Goal: Communication & Community: Answer question/provide support

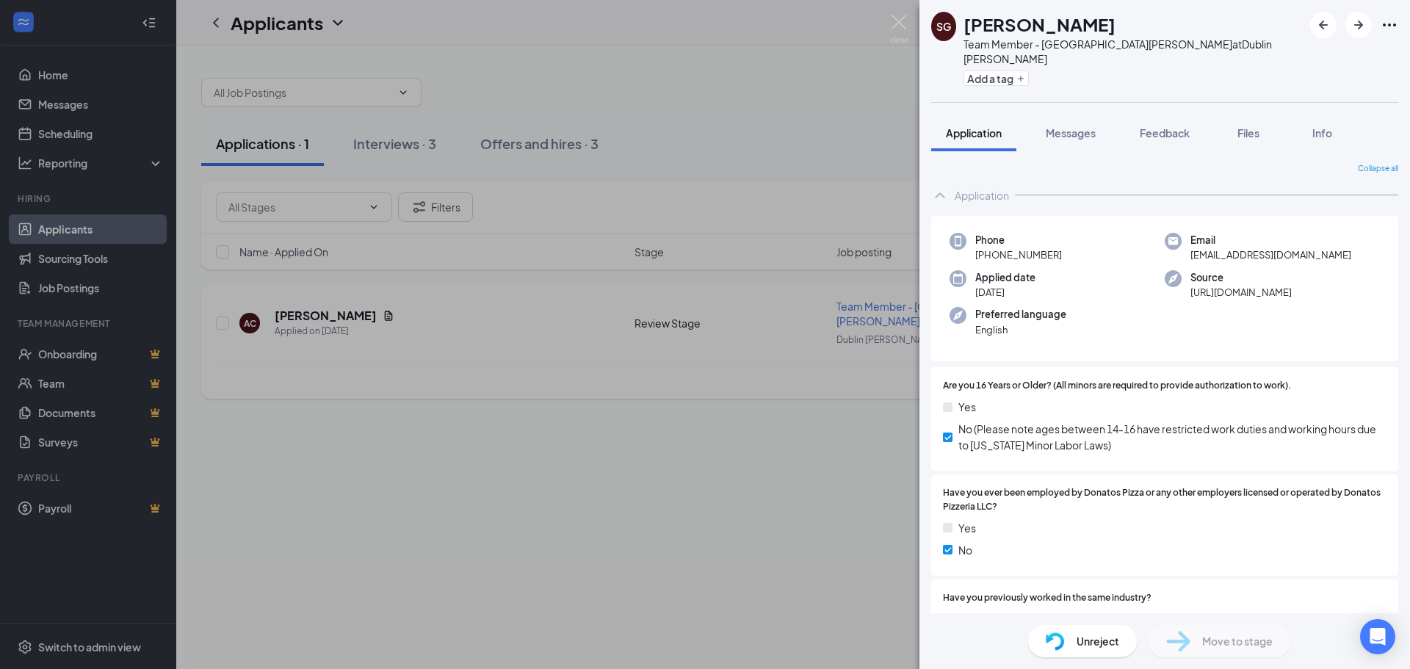
drag, startPoint x: 706, startPoint y: 439, endPoint x: 328, endPoint y: 306, distance: 400.1
click at [707, 439] on div "SG [PERSON_NAME] Team Member - [GEOGRAPHIC_DATA] [PERSON_NAME] at [GEOGRAPHIC_D…" at bounding box center [705, 334] width 1410 height 669
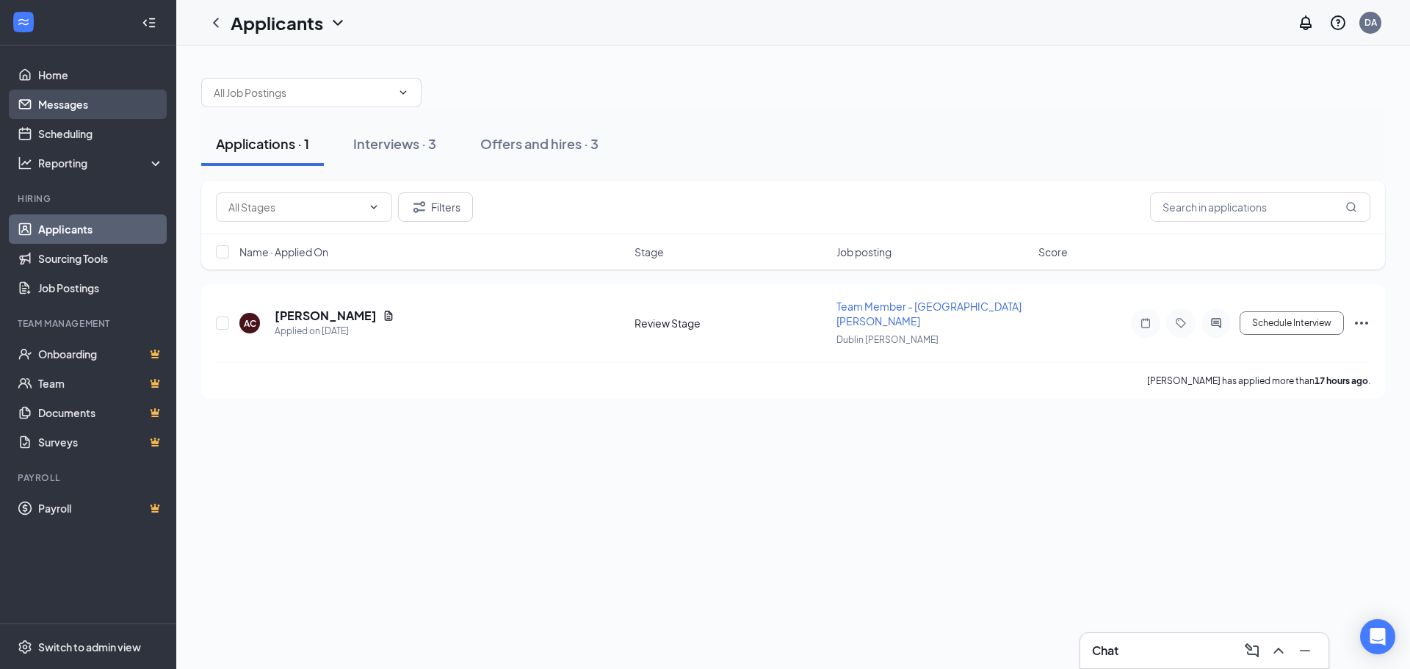
click at [108, 107] on link "Messages" at bounding box center [101, 104] width 126 height 29
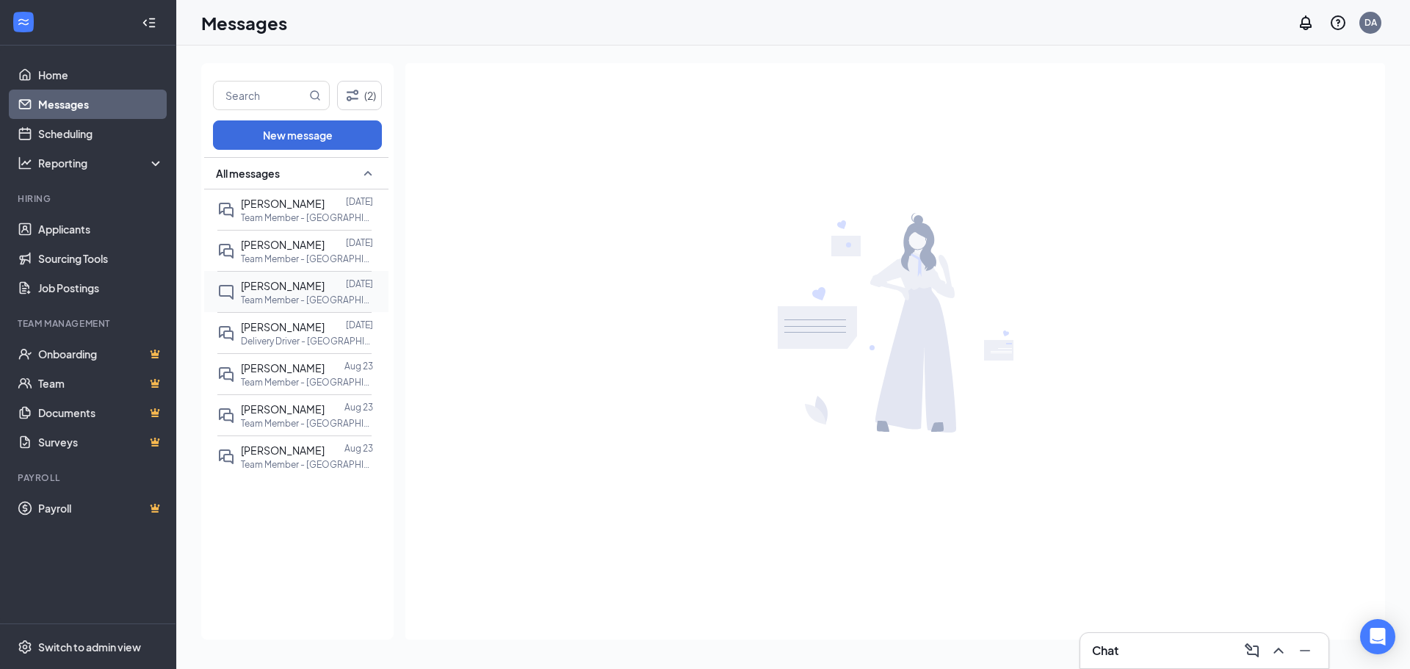
click at [290, 300] on p "Team Member - [GEOGRAPHIC_DATA] [PERSON_NAME] at [GEOGRAPHIC_DATA] [PERSON_NAME]" at bounding box center [307, 300] width 132 height 12
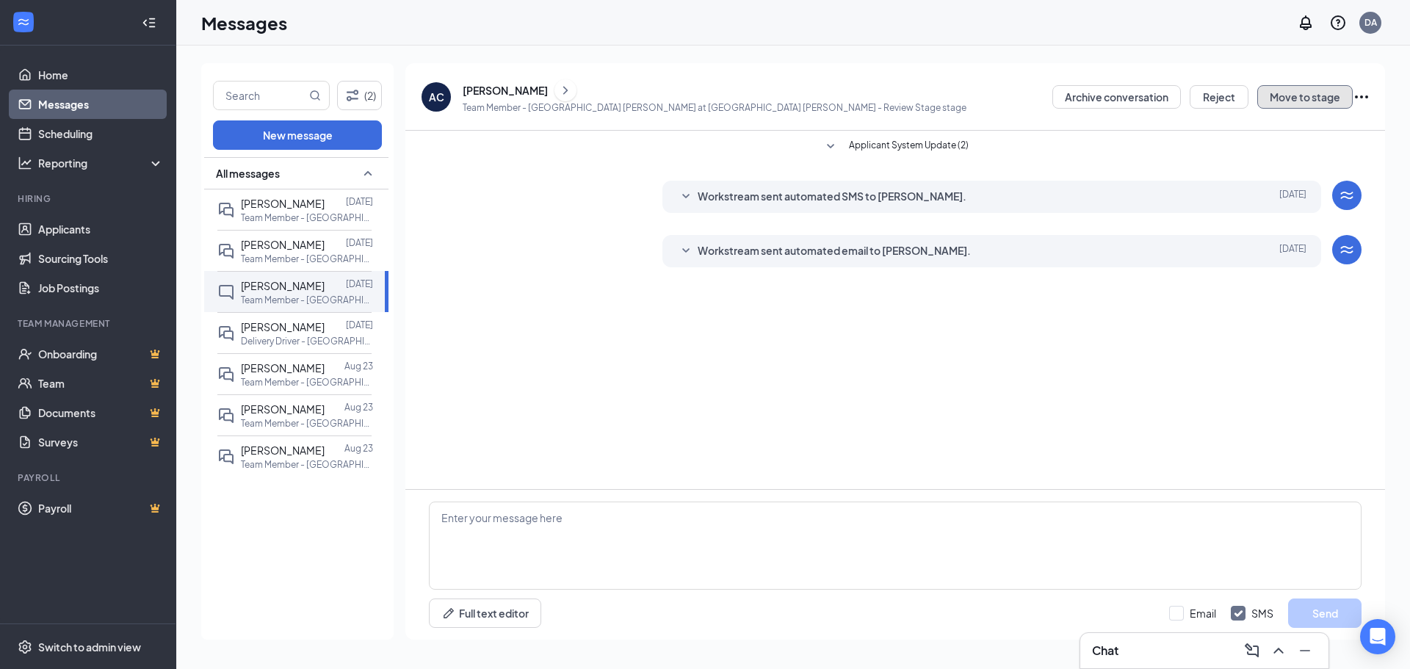
click at [1306, 105] on button "Move to stage" at bounding box center [1305, 97] width 95 height 24
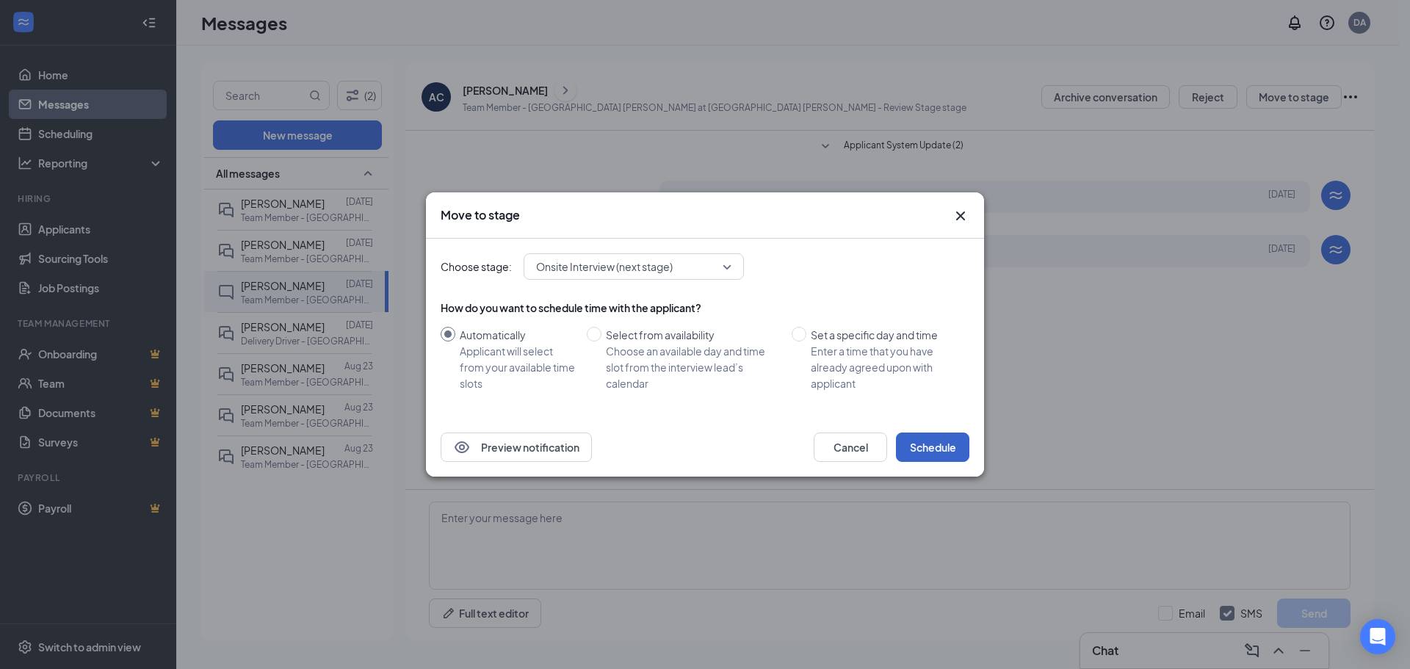
click at [945, 447] on button "Schedule" at bounding box center [932, 447] width 73 height 29
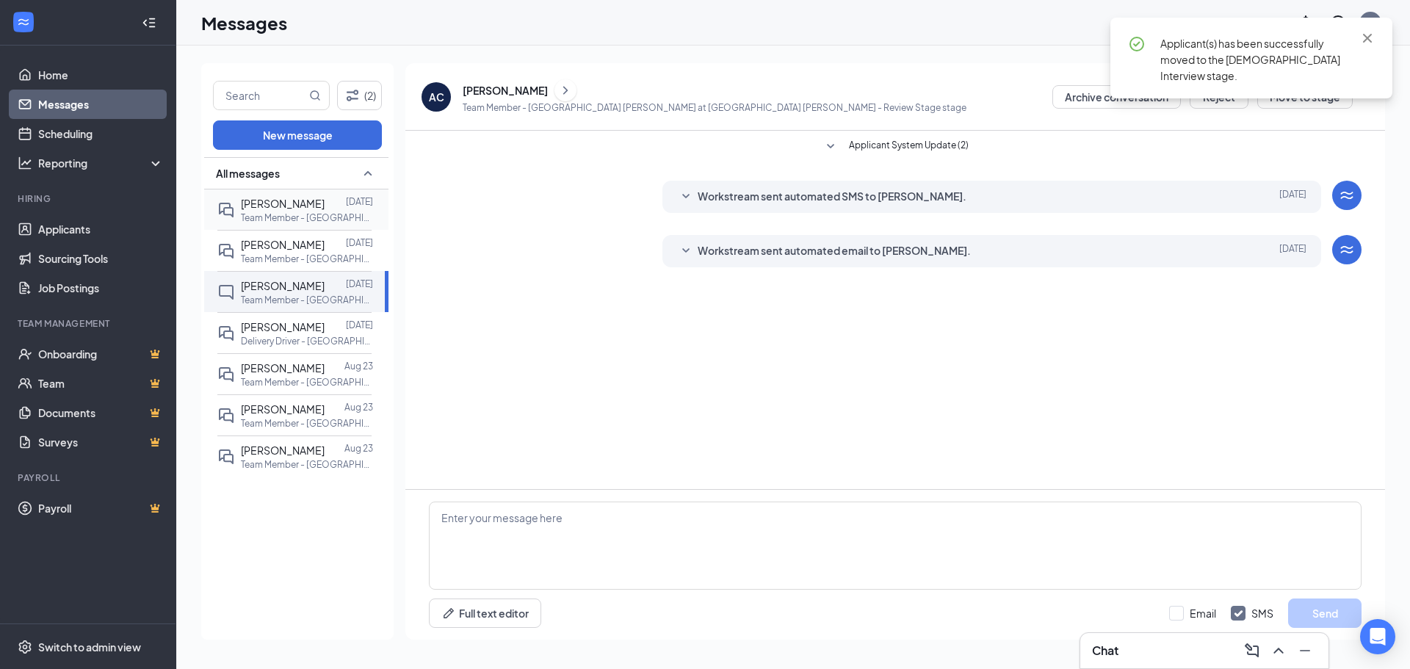
click at [306, 210] on div "[PERSON_NAME]" at bounding box center [283, 203] width 84 height 16
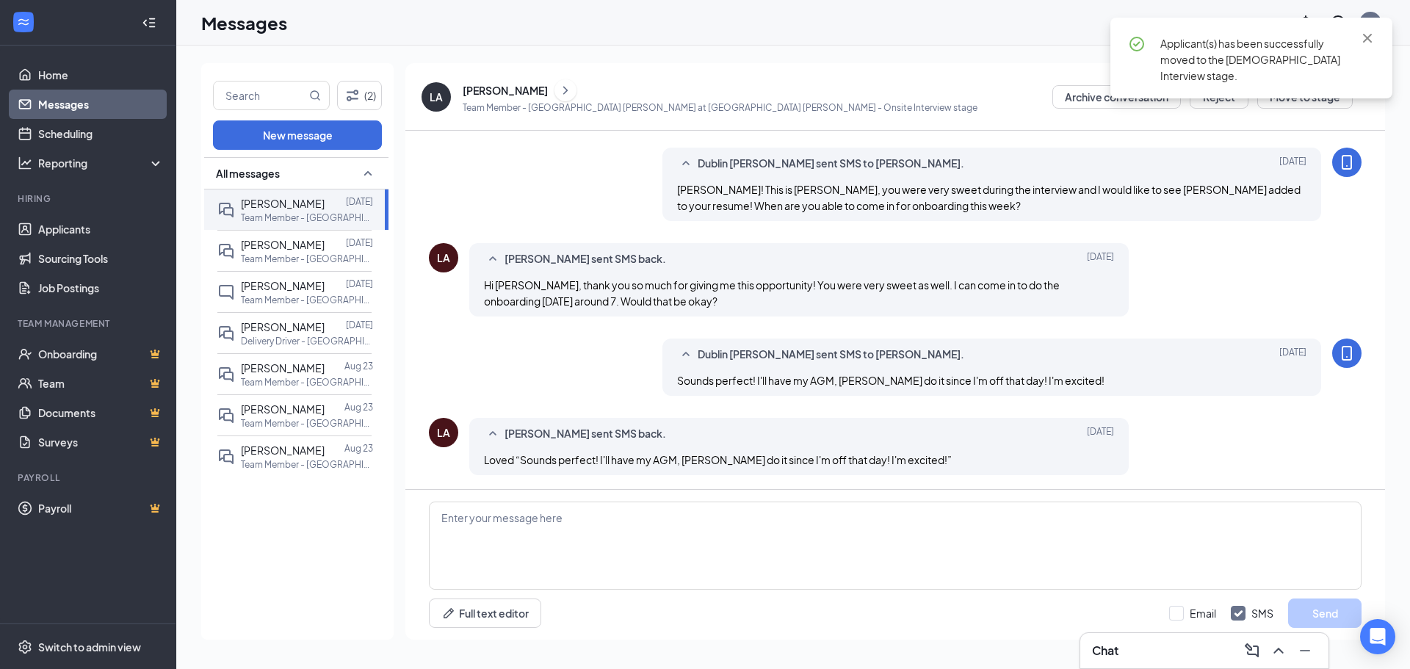
scroll to position [364, 0]
click at [558, 90] on icon "ChevronRight" at bounding box center [565, 91] width 15 height 18
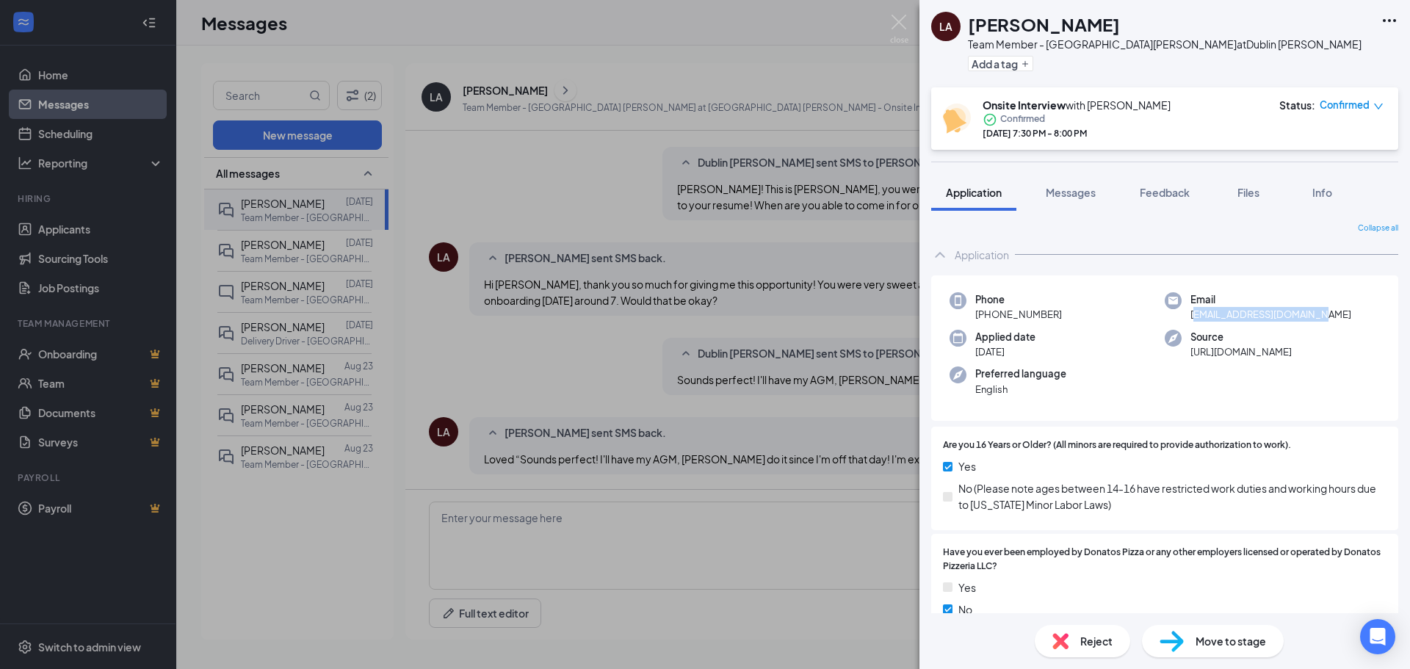
drag, startPoint x: 1187, startPoint y: 318, endPoint x: 1351, endPoint y: 320, distance: 163.8
click at [1351, 320] on div "Email [EMAIL_ADDRESS][DOMAIN_NAME]" at bounding box center [1272, 307] width 215 height 30
drag, startPoint x: 1294, startPoint y: 311, endPoint x: 1263, endPoint y: 281, distance: 44.2
click at [1264, 280] on div "Phone [PHONE_NUMBER] Email [EMAIL_ADDRESS][DOMAIN_NAME] Applied date [DATE] Sou…" at bounding box center [1164, 348] width 467 height 146
drag, startPoint x: 1181, startPoint y: 315, endPoint x: 1311, endPoint y: 320, distance: 129.4
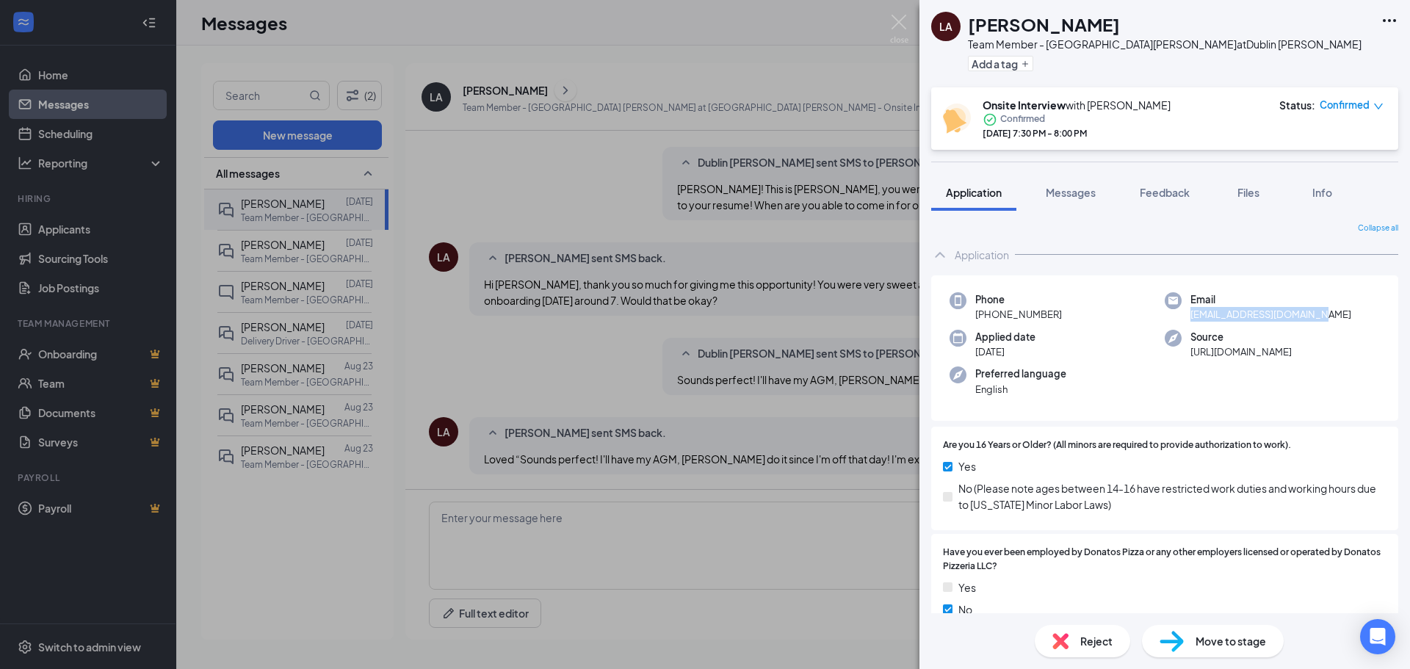
click at [1344, 323] on div "Phone [PHONE_NUMBER] Email [EMAIL_ADDRESS][DOMAIN_NAME] Applied date [DATE] Sou…" at bounding box center [1164, 348] width 467 height 146
copy span "[EMAIL_ADDRESS][DOMAIN_NAME]"
click at [978, 300] on span "Phone" at bounding box center [1019, 299] width 87 height 15
drag, startPoint x: 978, startPoint y: 311, endPoint x: 1071, endPoint y: 310, distance: 93.3
click at [1071, 310] on div "Phone [PHONE_NUMBER]" at bounding box center [1057, 307] width 215 height 30
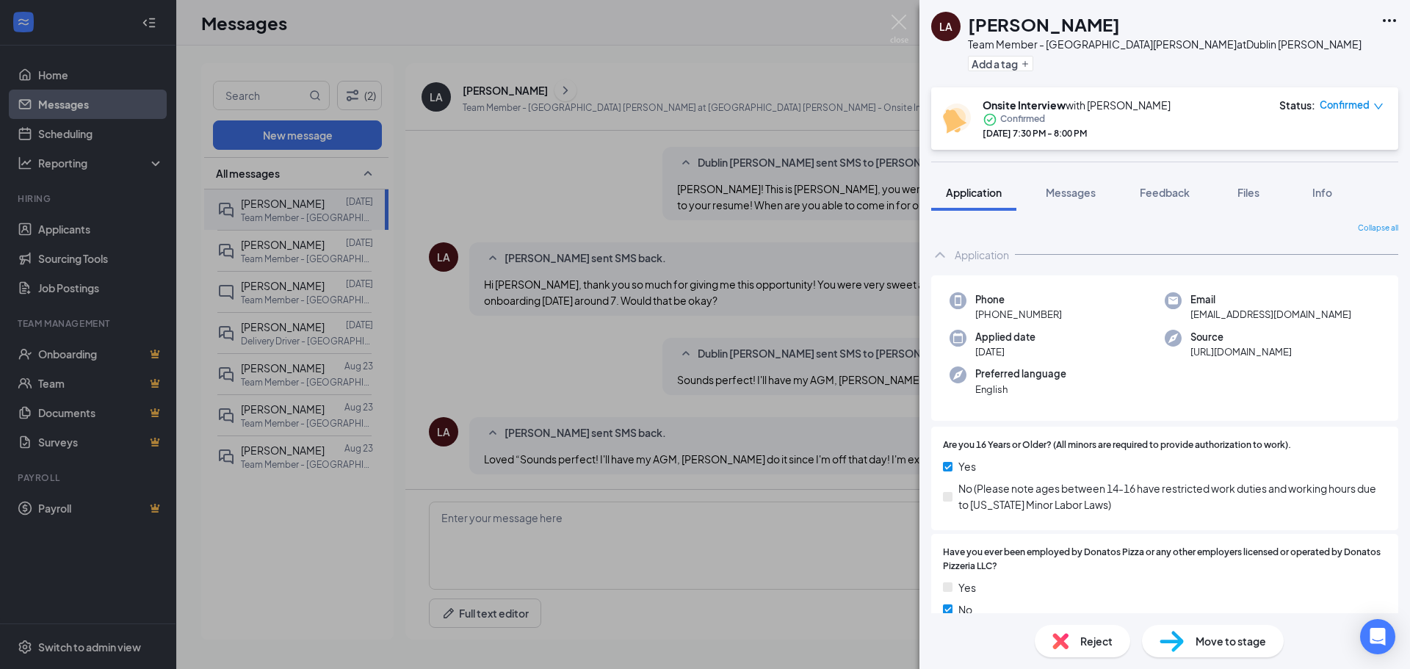
copy span "[PHONE_NUMBER]"
click at [902, 27] on img at bounding box center [899, 29] width 18 height 29
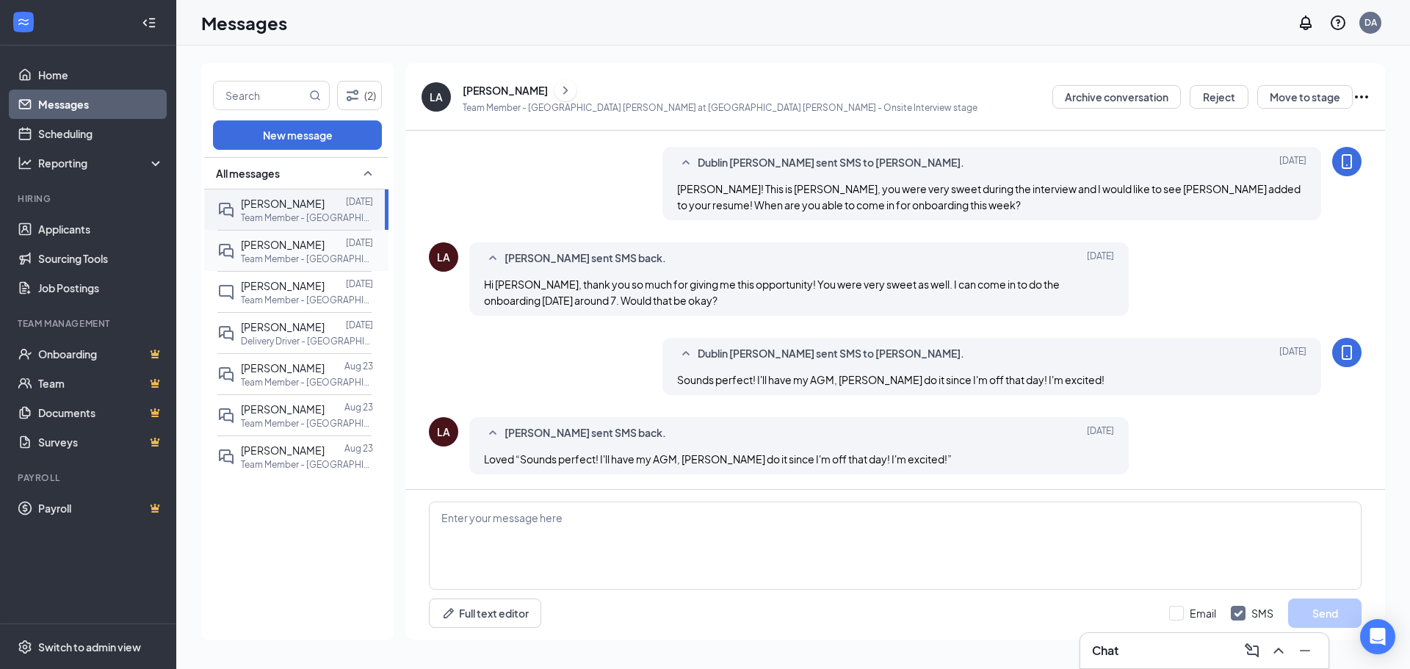
click at [322, 260] on p "Team Member - [GEOGRAPHIC_DATA] [PERSON_NAME] at [GEOGRAPHIC_DATA] [PERSON_NAME]" at bounding box center [307, 259] width 132 height 12
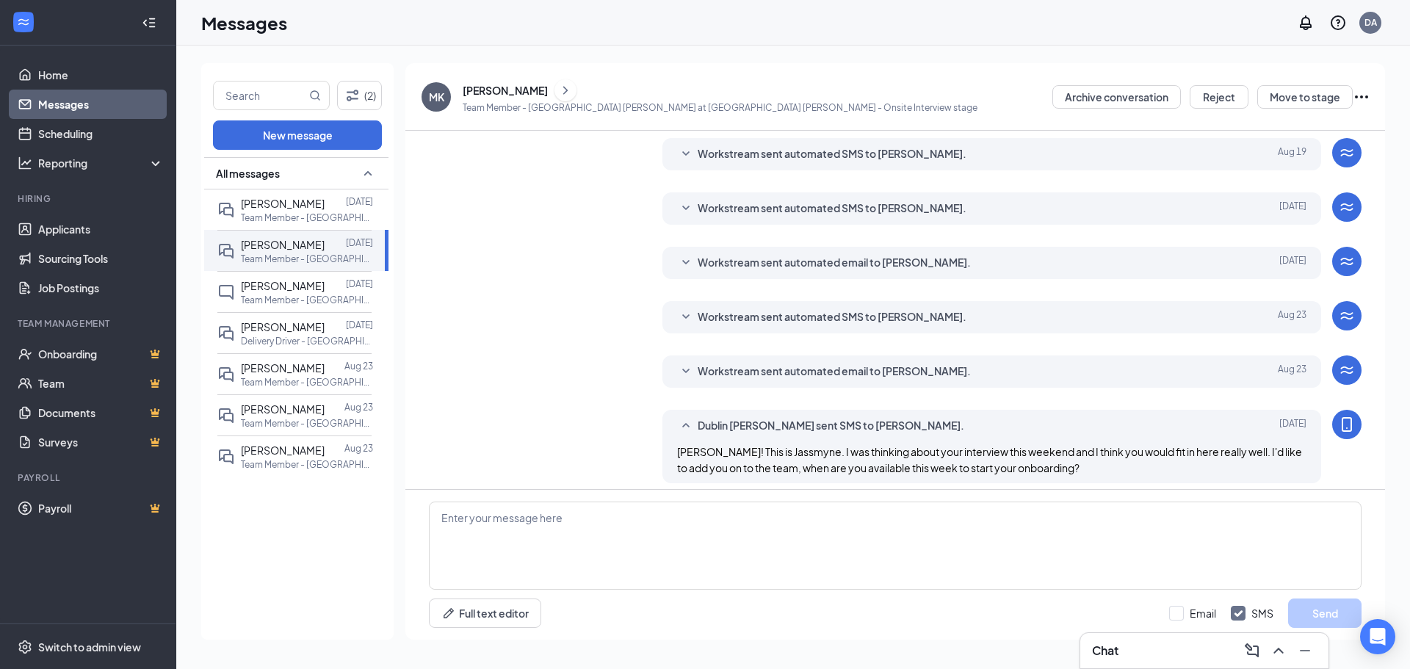
scroll to position [286, 0]
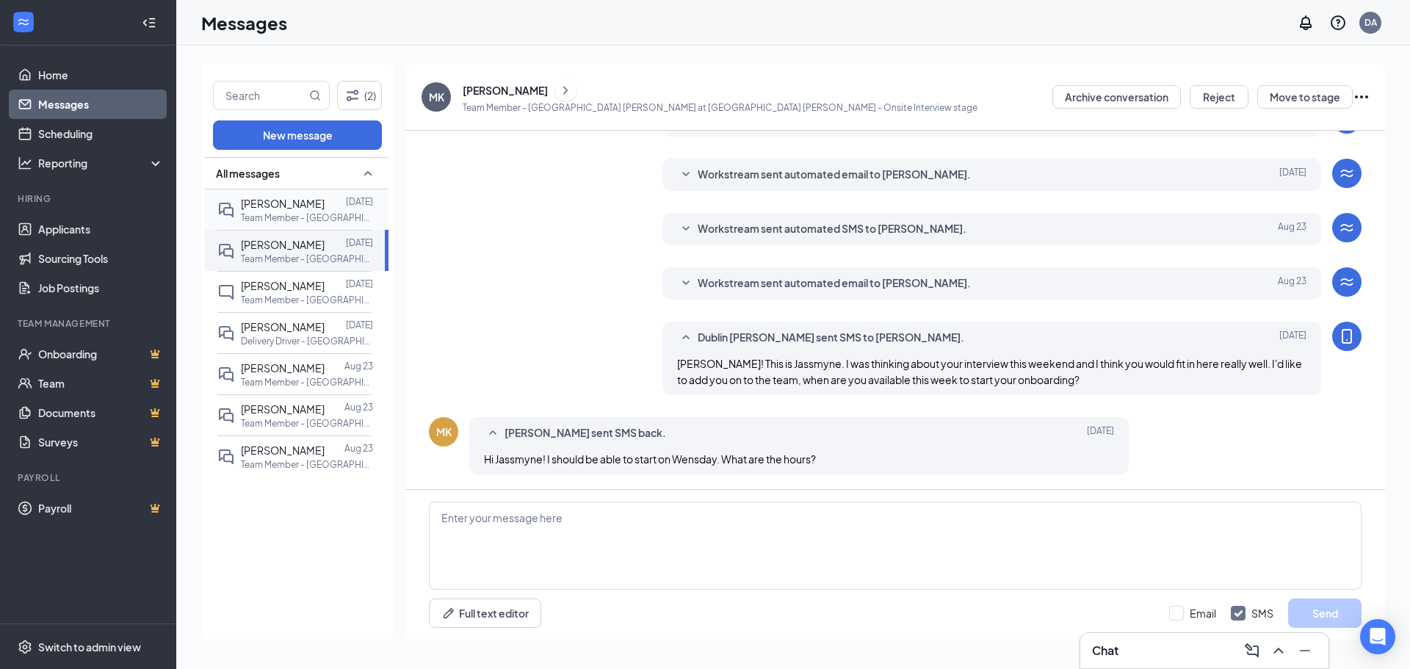
click at [273, 192] on div "[PERSON_NAME] [DATE] Team Member - [GEOGRAPHIC_DATA] [PERSON_NAME] at [GEOGRAPH…" at bounding box center [294, 210] width 154 height 40
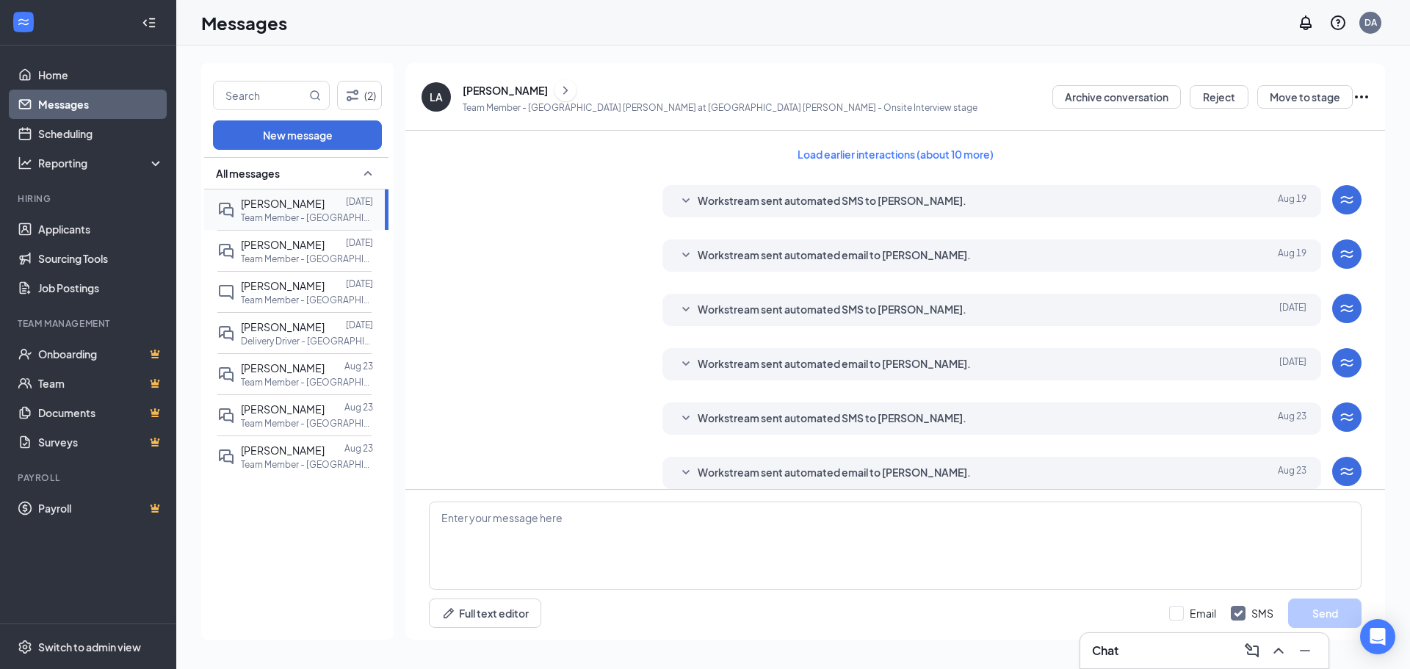
click at [273, 199] on span "[PERSON_NAME]" at bounding box center [283, 203] width 84 height 13
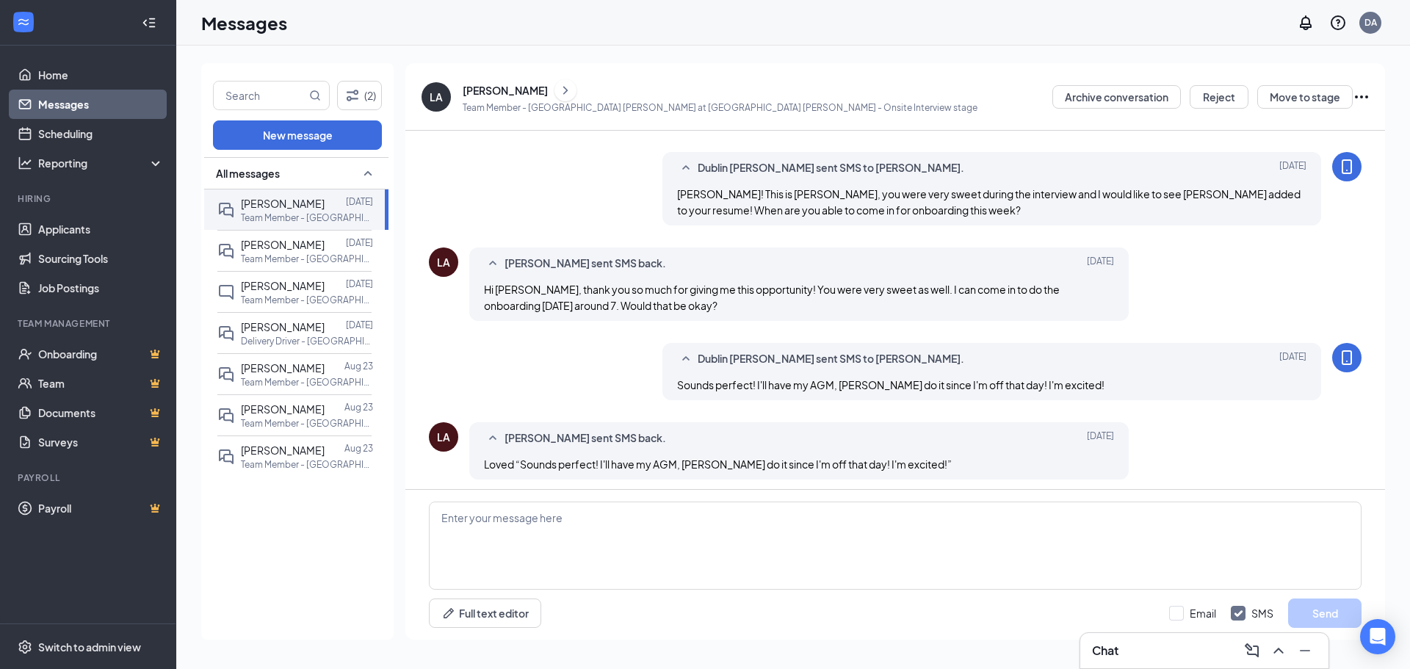
scroll to position [364, 0]
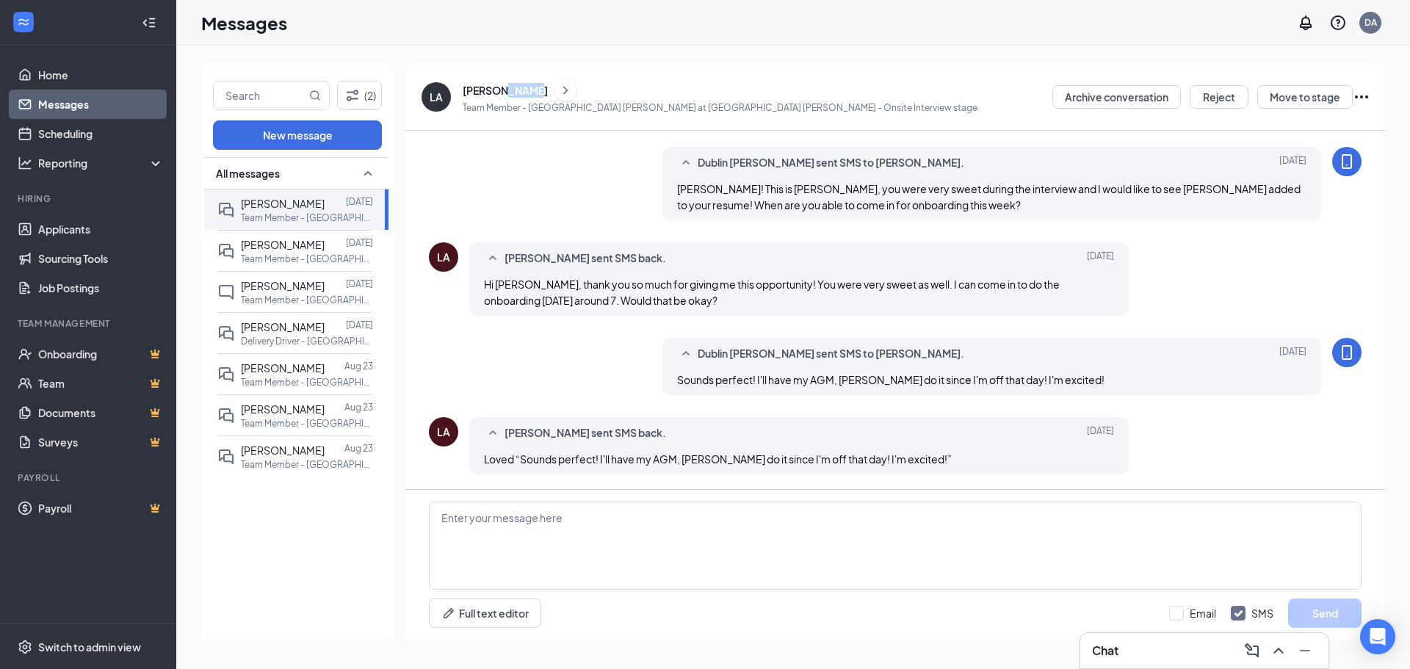
drag, startPoint x: 500, startPoint y: 80, endPoint x: 495, endPoint y: 93, distance: 14.2
click at [530, 90] on div "[PERSON_NAME]" at bounding box center [720, 90] width 515 height 22
click at [491, 84] on div "[PERSON_NAME]" at bounding box center [720, 90] width 515 height 22
drag, startPoint x: 494, startPoint y: 92, endPoint x: 543, endPoint y: 90, distance: 49.3
click at [543, 90] on div "[PERSON_NAME]" at bounding box center [720, 90] width 515 height 22
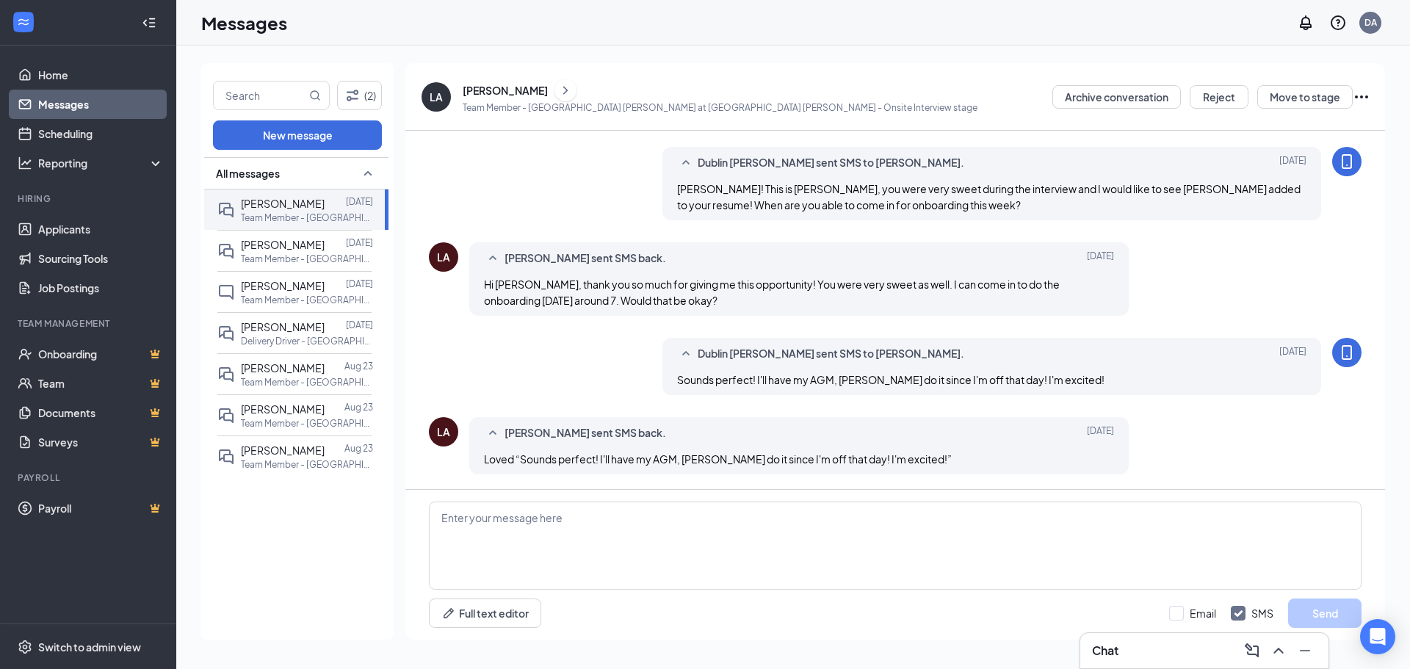
copy div "[PERSON_NAME]"
click at [313, 261] on p "Team Member - [GEOGRAPHIC_DATA] [PERSON_NAME] at [GEOGRAPHIC_DATA] [PERSON_NAME]" at bounding box center [307, 259] width 132 height 12
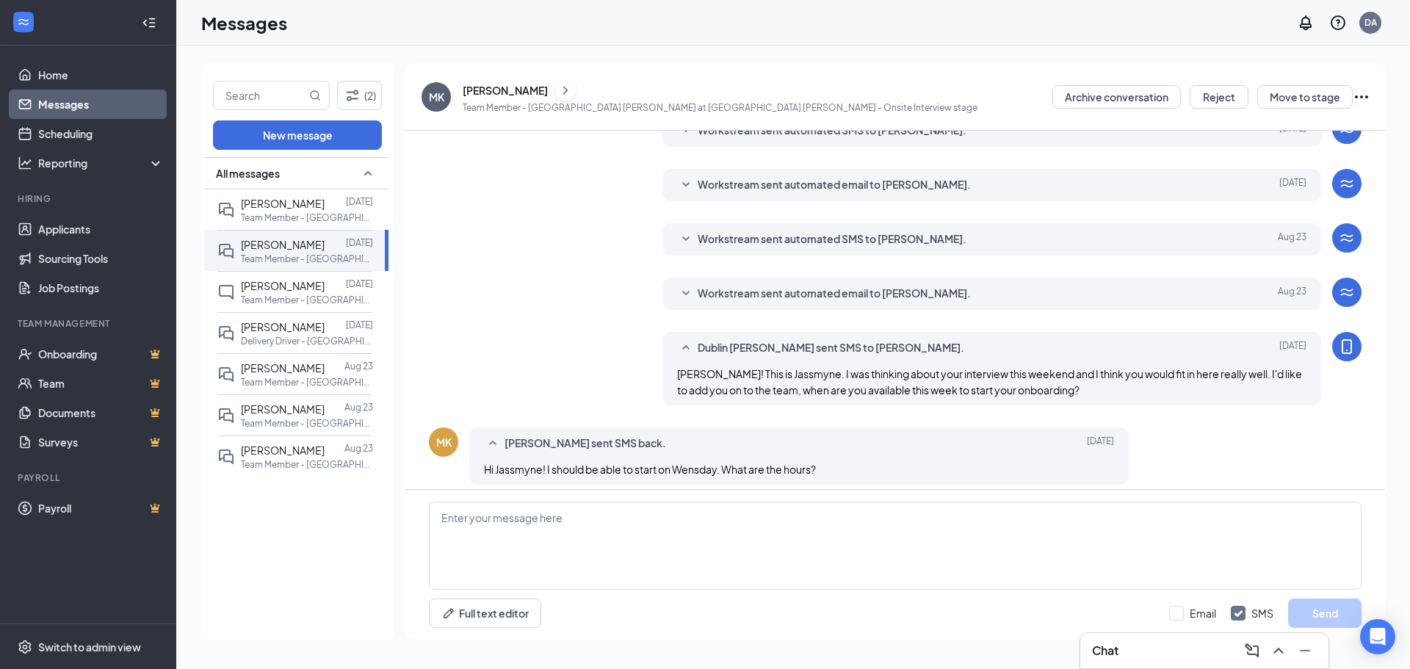
scroll to position [286, 0]
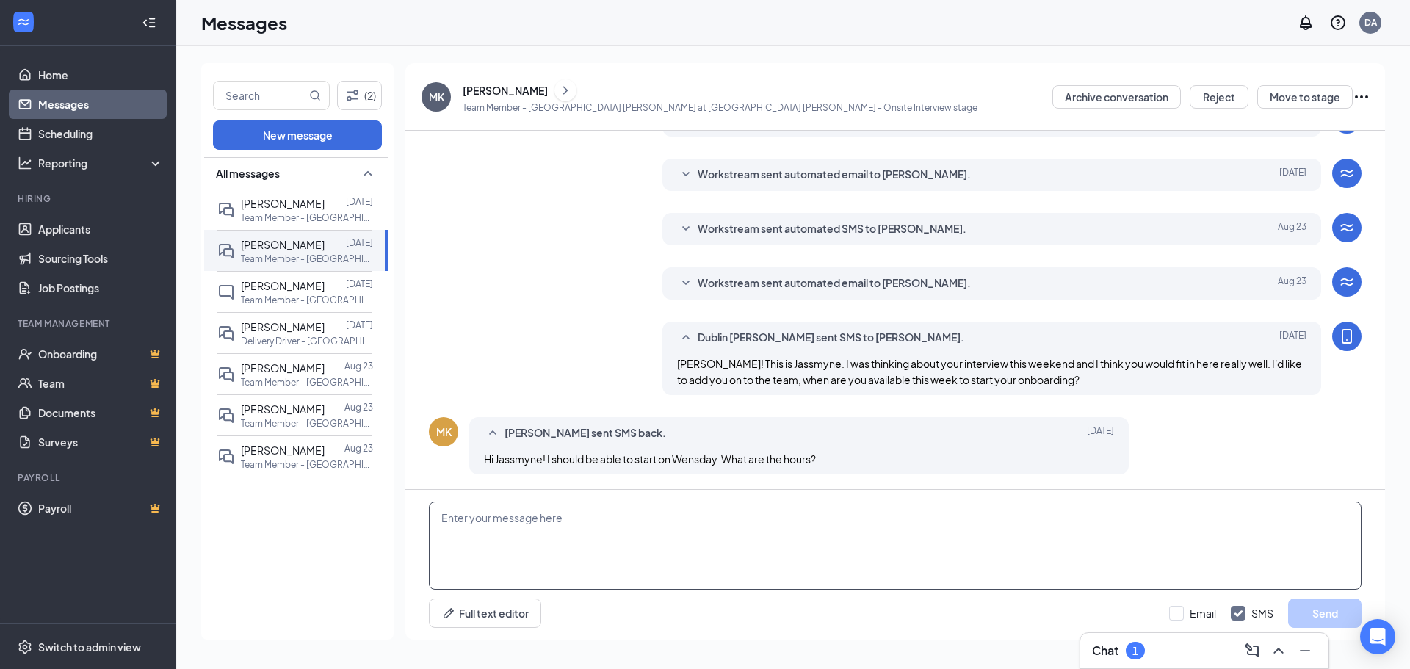
click at [785, 521] on textarea at bounding box center [895, 546] width 933 height 88
type textarea "[DATE] you could come at 5"
click at [1330, 620] on button "Send" at bounding box center [1324, 613] width 73 height 29
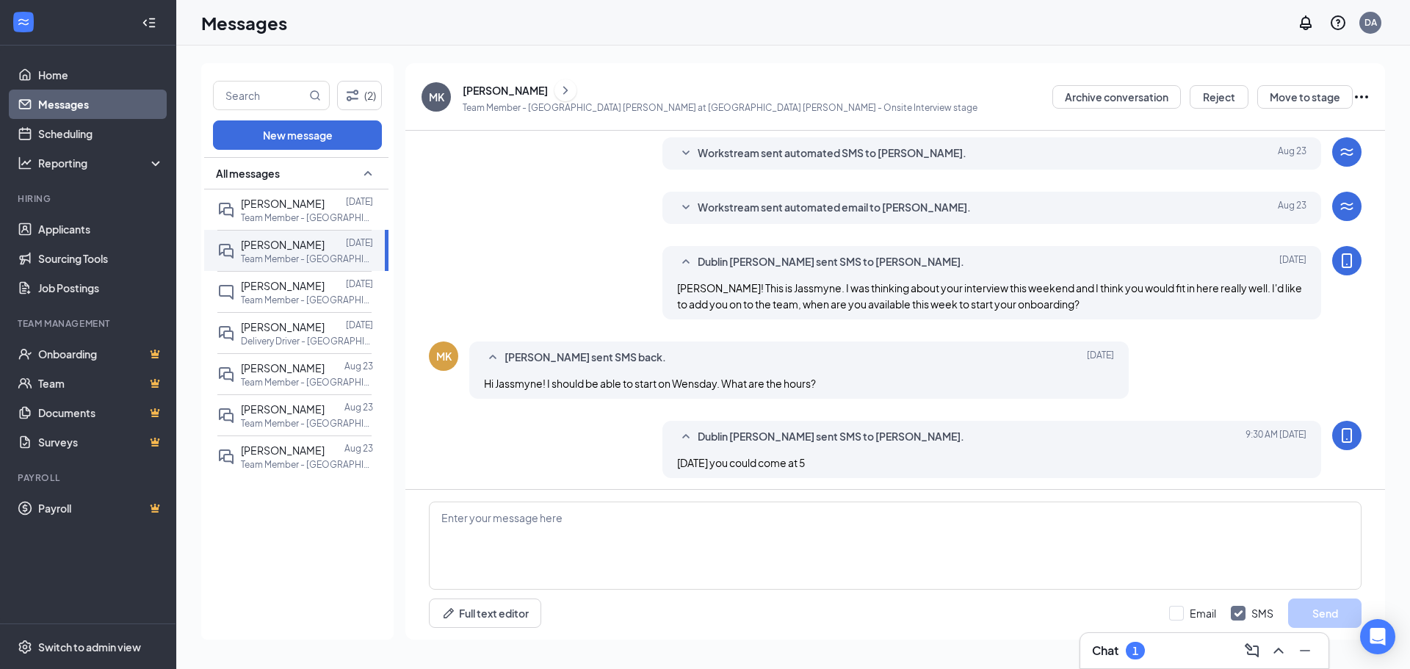
scroll to position [366, 0]
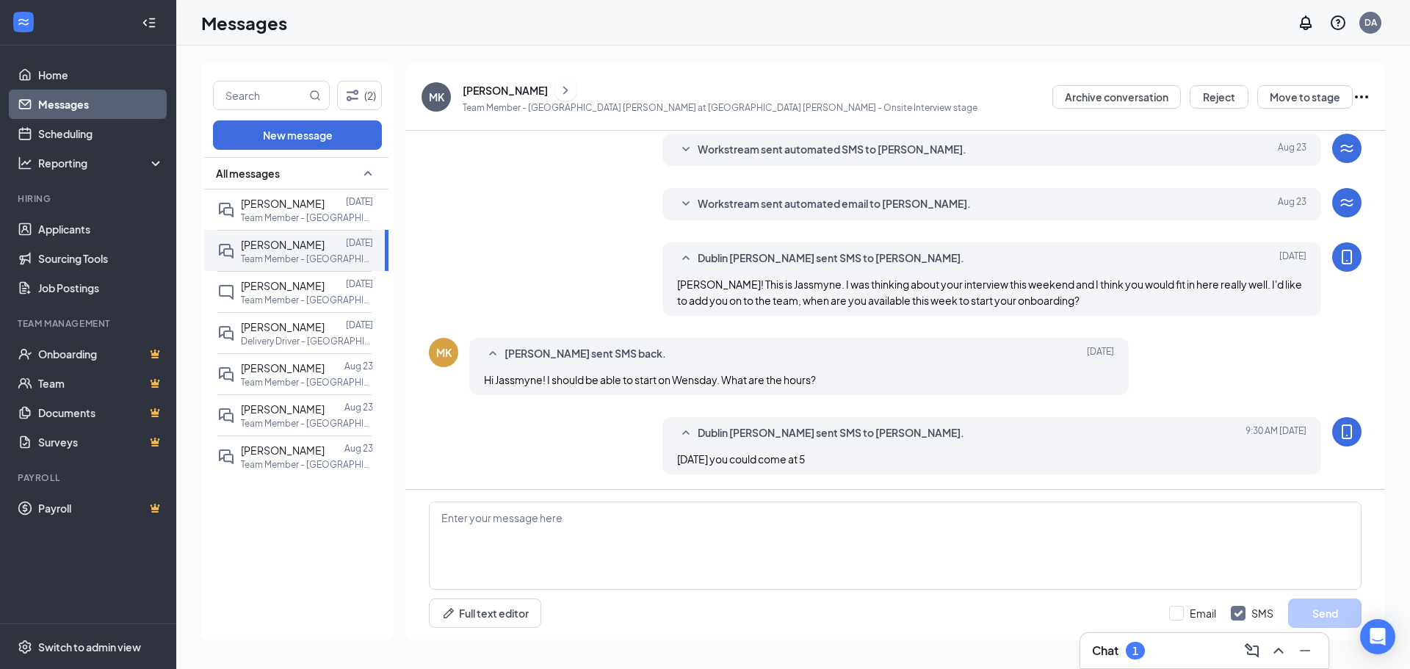
click at [562, 93] on icon "ChevronRight" at bounding box center [565, 91] width 15 height 18
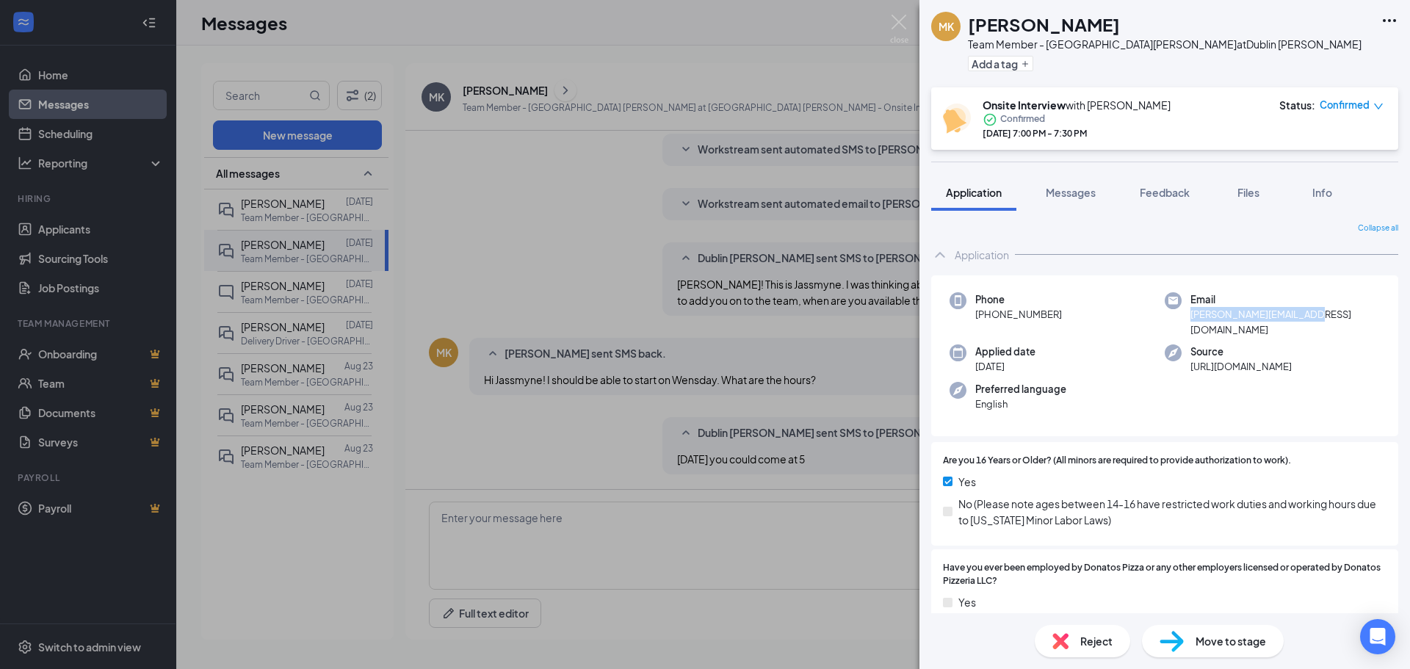
drag, startPoint x: 1186, startPoint y: 317, endPoint x: 1344, endPoint y: 322, distance: 157.3
click at [1344, 322] on div "Email [PERSON_NAME][EMAIL_ADDRESS][DOMAIN_NAME]" at bounding box center [1272, 314] width 215 height 45
copy span "[PERSON_NAME][EMAIL_ADDRESS][DOMAIN_NAME]"
click at [569, 529] on div "MK [PERSON_NAME] Team Member - [GEOGRAPHIC_DATA] [PERSON_NAME] at [GEOGRAPHIC_D…" at bounding box center [705, 334] width 1410 height 669
click at [562, 552] on div "MK [PERSON_NAME] Team Member - [GEOGRAPHIC_DATA] [PERSON_NAME] at [GEOGRAPHIC_D…" at bounding box center [705, 334] width 1410 height 669
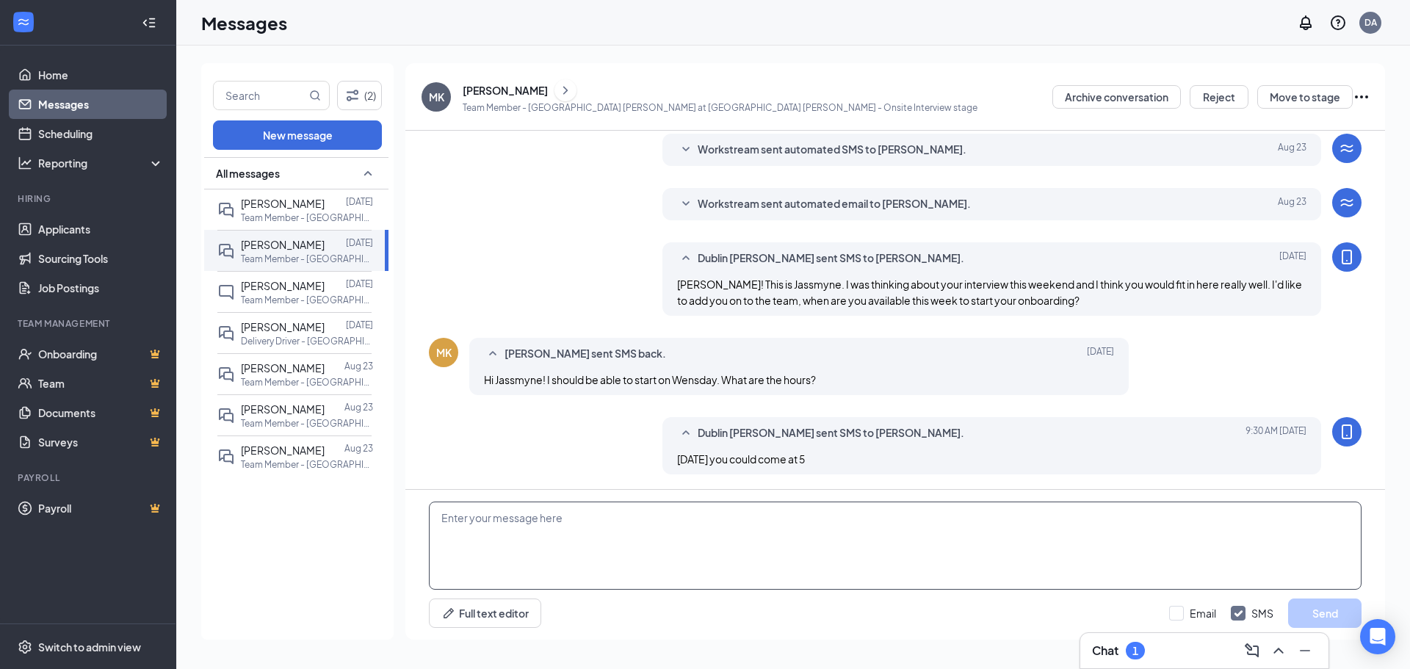
click at [641, 533] on textarea at bounding box center [895, 546] width 933 height 88
click at [621, 518] on textarea "Make sure you fill out the paycor emailbefore you come in and bring your social…" at bounding box center [895, 546] width 933 height 88
type textarea "Make sure you fill out the paycor email before you come in and bring your socia…"
click at [1323, 622] on button "Send" at bounding box center [1324, 613] width 73 height 29
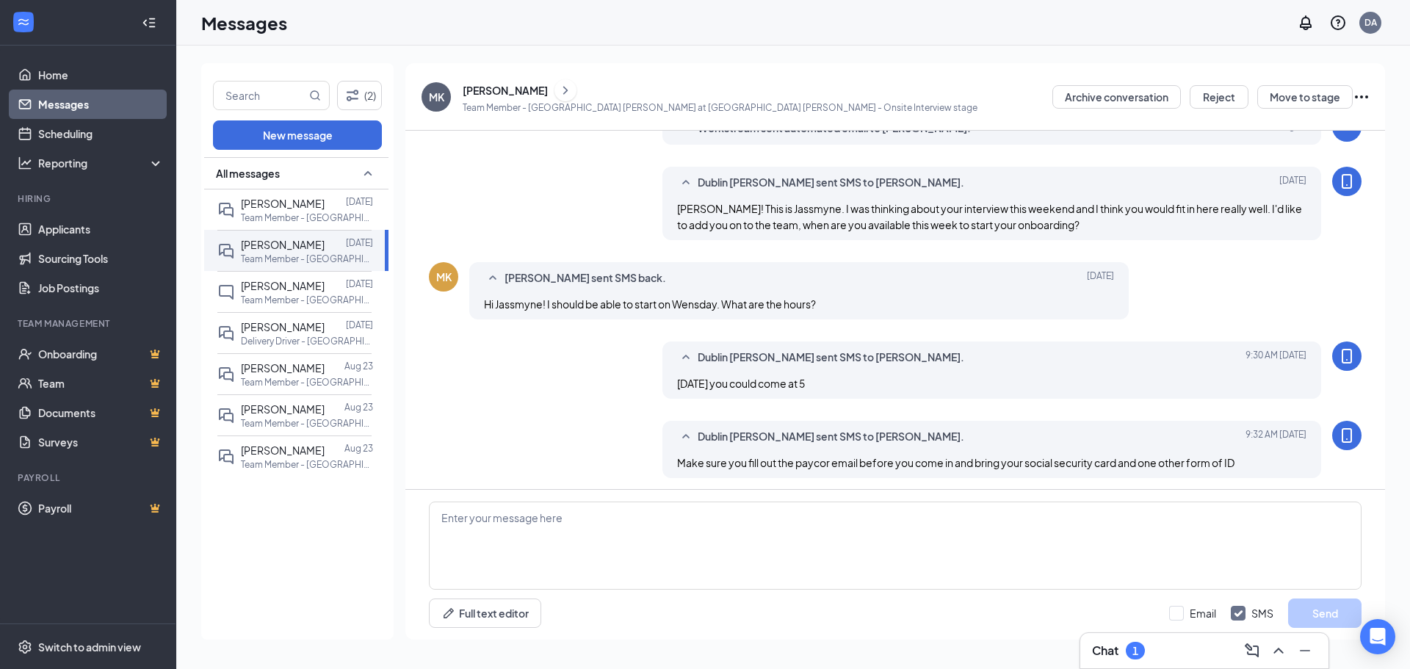
scroll to position [445, 0]
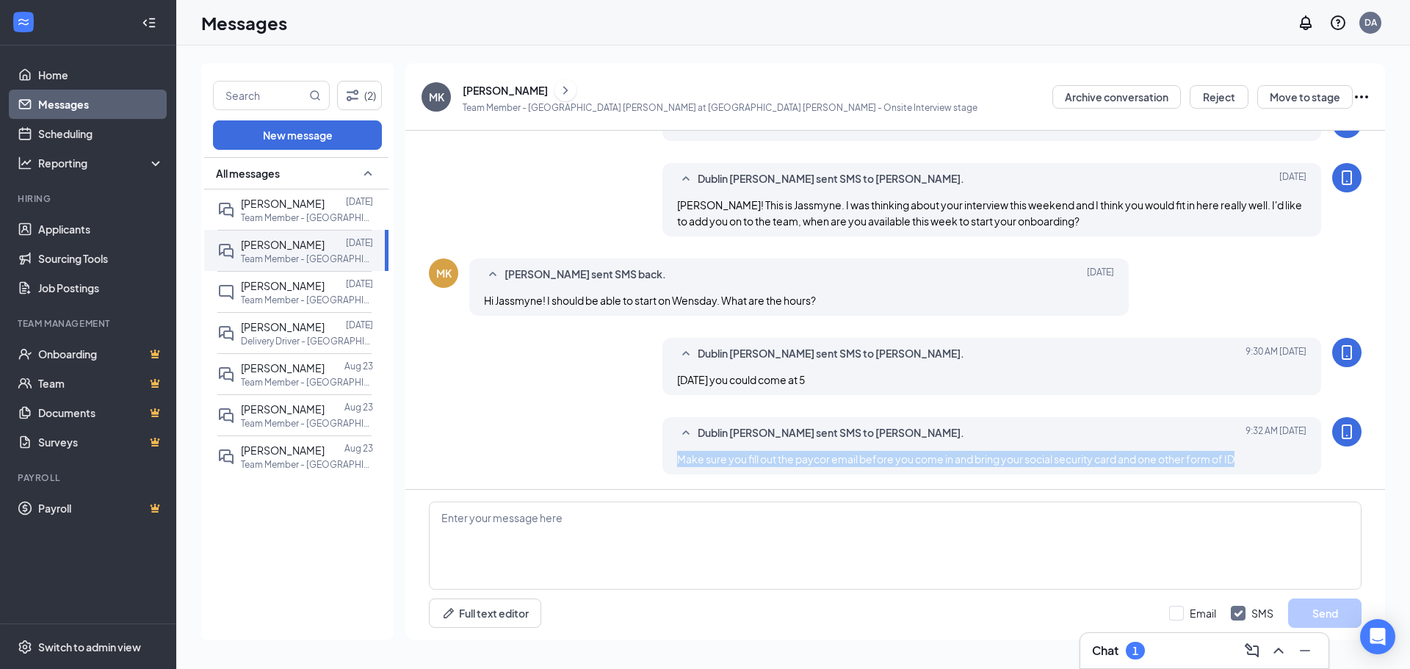
drag, startPoint x: 1239, startPoint y: 458, endPoint x: 677, endPoint y: 475, distance: 562.2
click at [677, 475] on div "Dublin [PERSON_NAME] sent SMS to [PERSON_NAME]. [DATE] 9:32 AM Make sure you fi…" at bounding box center [895, 449] width 933 height 65
copy span "Make sure you fill out the paycor email before you come in and bring your socia…"
click at [309, 215] on p "Team Member - [GEOGRAPHIC_DATA] [PERSON_NAME] at [GEOGRAPHIC_DATA] [PERSON_NAME]" at bounding box center [307, 218] width 132 height 12
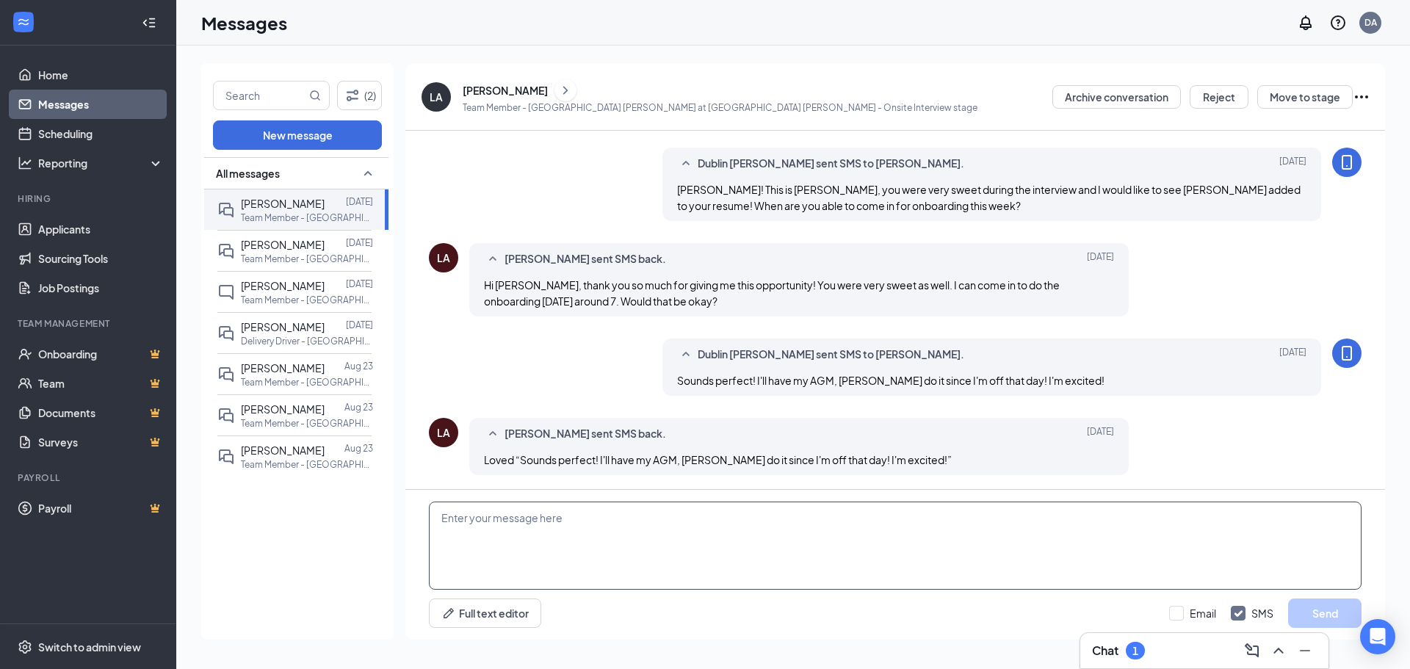
click at [578, 542] on textarea at bounding box center [895, 546] width 933 height 88
paste textarea "Make sure you fill out the paycor email before you come in and bring your socia…"
type textarea "Make sure you fill out the paycor email before you come in and bring your socia…"
click at [1335, 627] on button "Send" at bounding box center [1324, 613] width 73 height 29
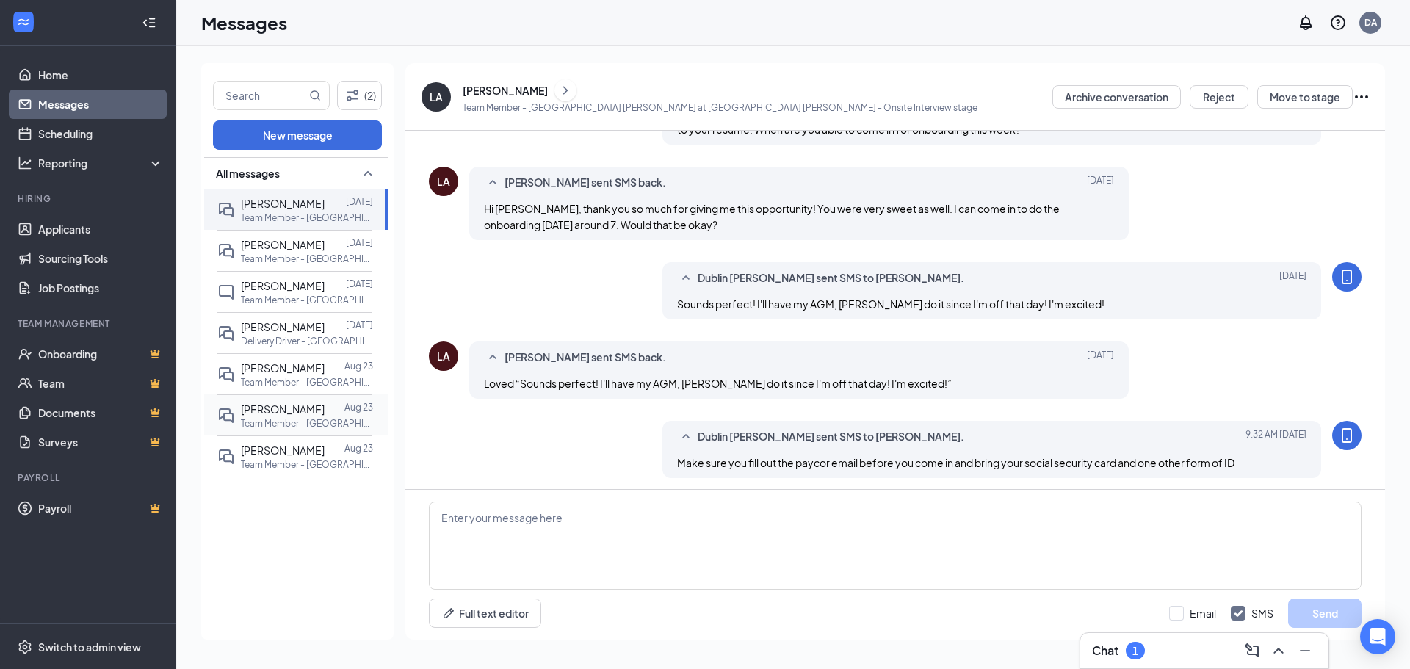
scroll to position [444, 0]
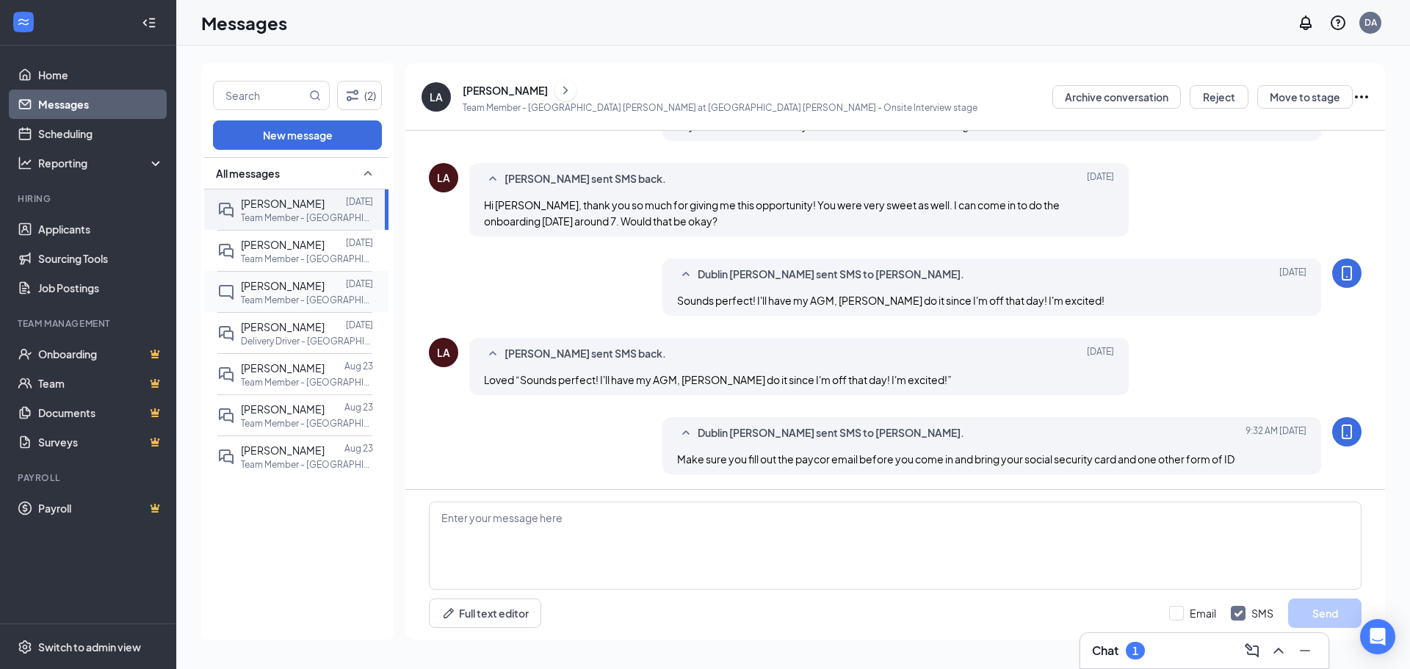
click at [292, 300] on p "Team Member - [GEOGRAPHIC_DATA] [PERSON_NAME] at [GEOGRAPHIC_DATA] [PERSON_NAME]" at bounding box center [307, 300] width 132 height 12
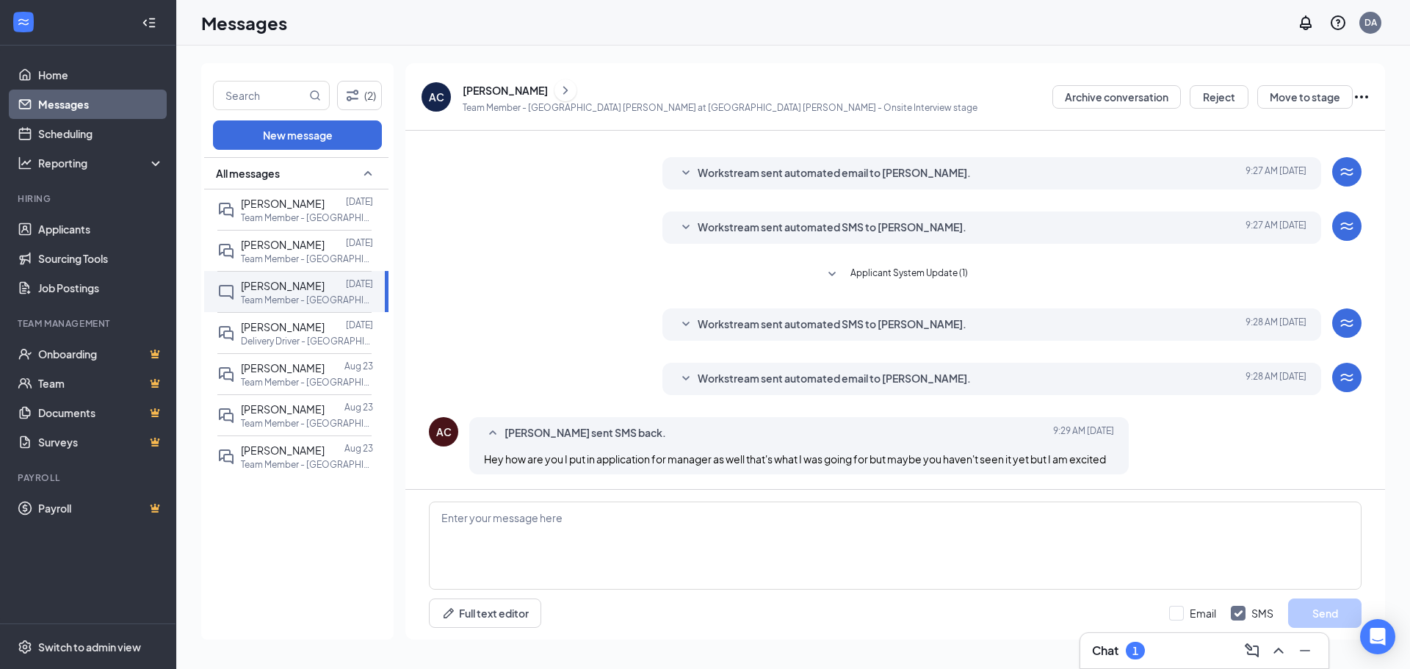
scroll to position [238, 0]
click at [613, 527] on textarea at bounding box center [895, 546] width 933 height 88
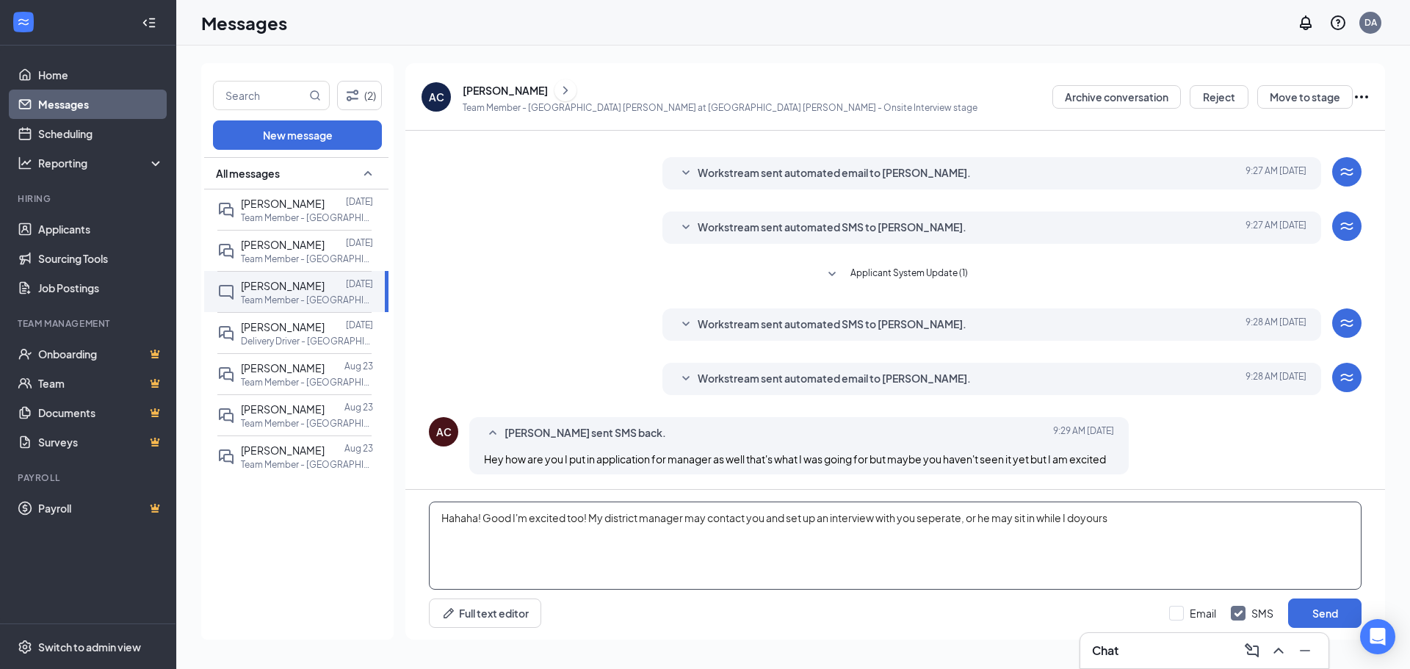
click at [1091, 524] on textarea "Hahaha! Good I'm excited too! My district manager may contact you and set up an…" at bounding box center [895, 546] width 933 height 88
click at [1122, 525] on textarea "Hahaha! Good I'm excited too! My district manager may contact you and set up an…" at bounding box center [895, 546] width 933 height 88
type textarea "Hahaha! Good I'm excited too! My district manager may contact you and set up an…"
click at [1330, 608] on button "Send" at bounding box center [1324, 613] width 73 height 29
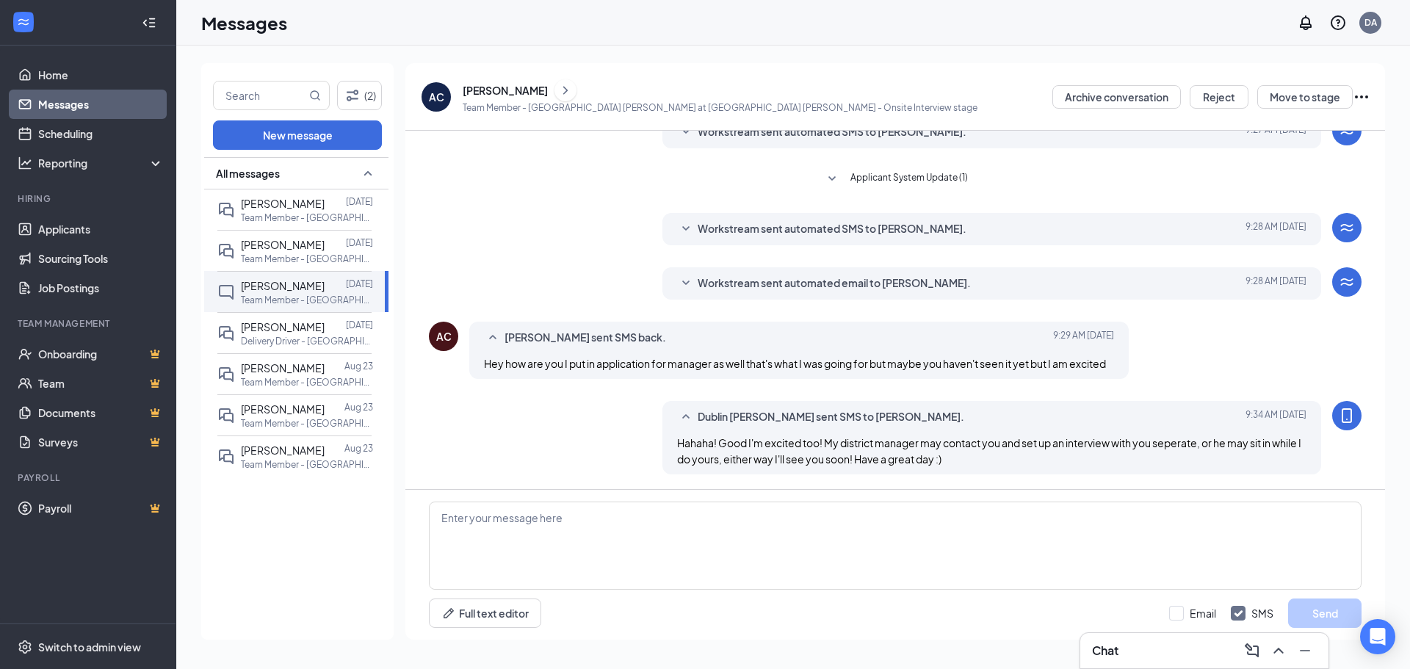
scroll to position [334, 0]
